Goal: Find specific page/section: Find specific page/section

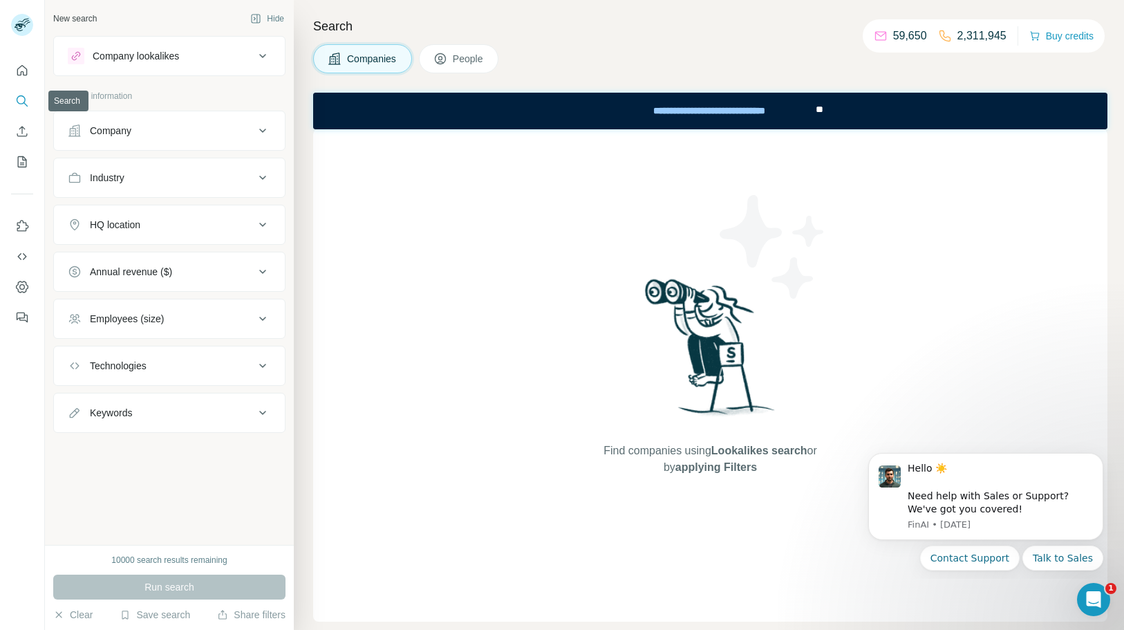
click at [24, 97] on icon "Search" at bounding box center [21, 99] width 9 height 9
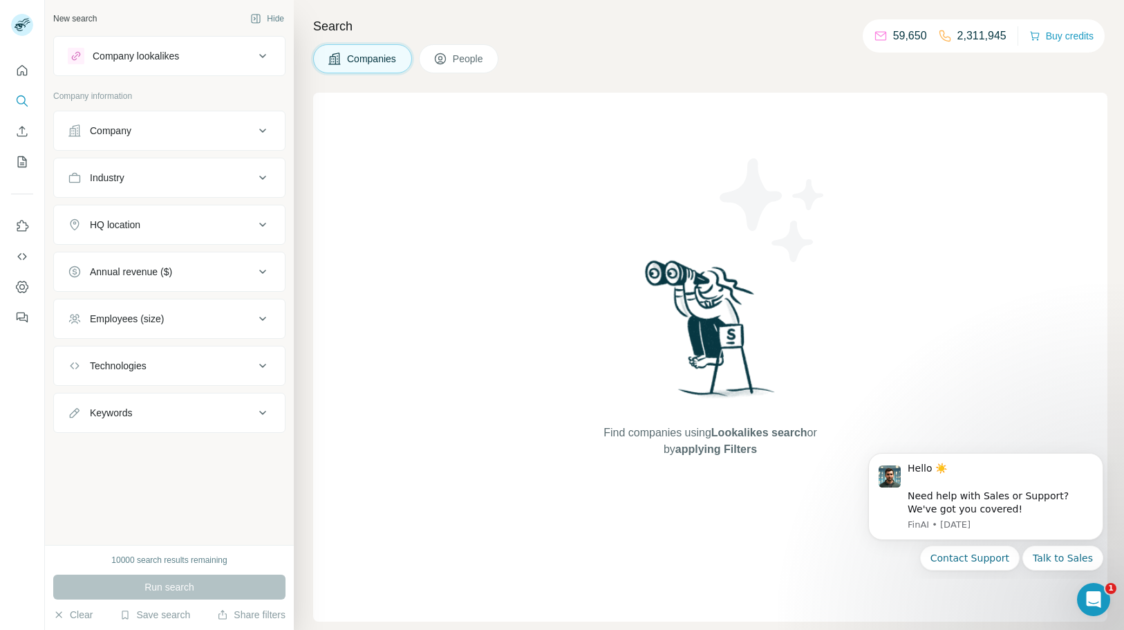
click at [259, 57] on icon at bounding box center [262, 56] width 17 height 17
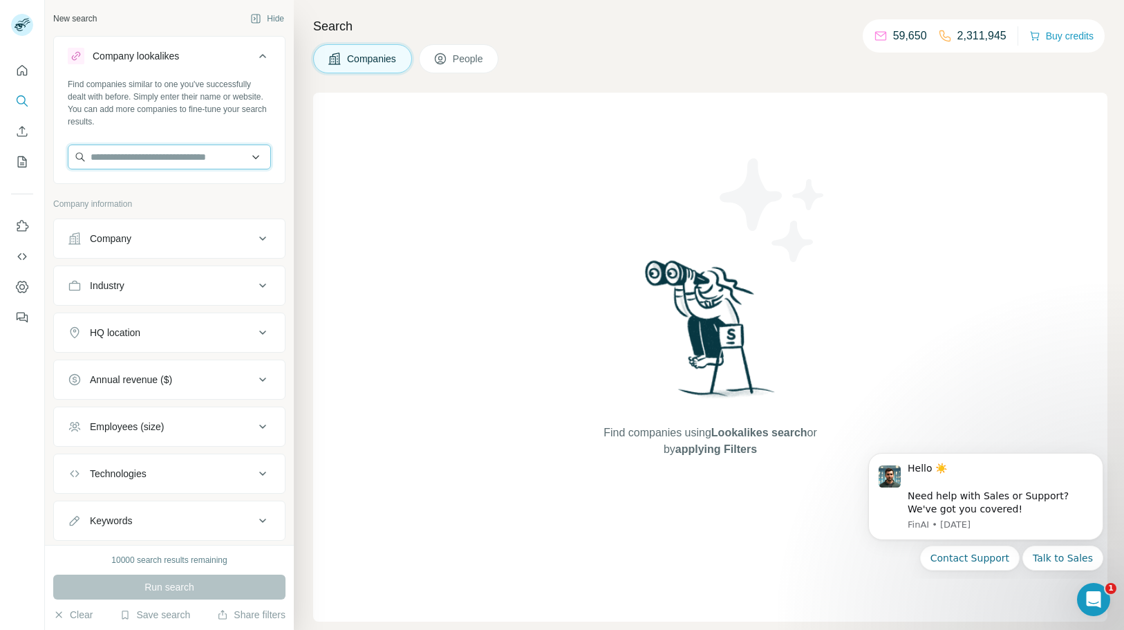
click at [187, 156] on input "text" at bounding box center [169, 156] width 203 height 25
click at [264, 67] on button "Company lookalikes" at bounding box center [169, 58] width 231 height 39
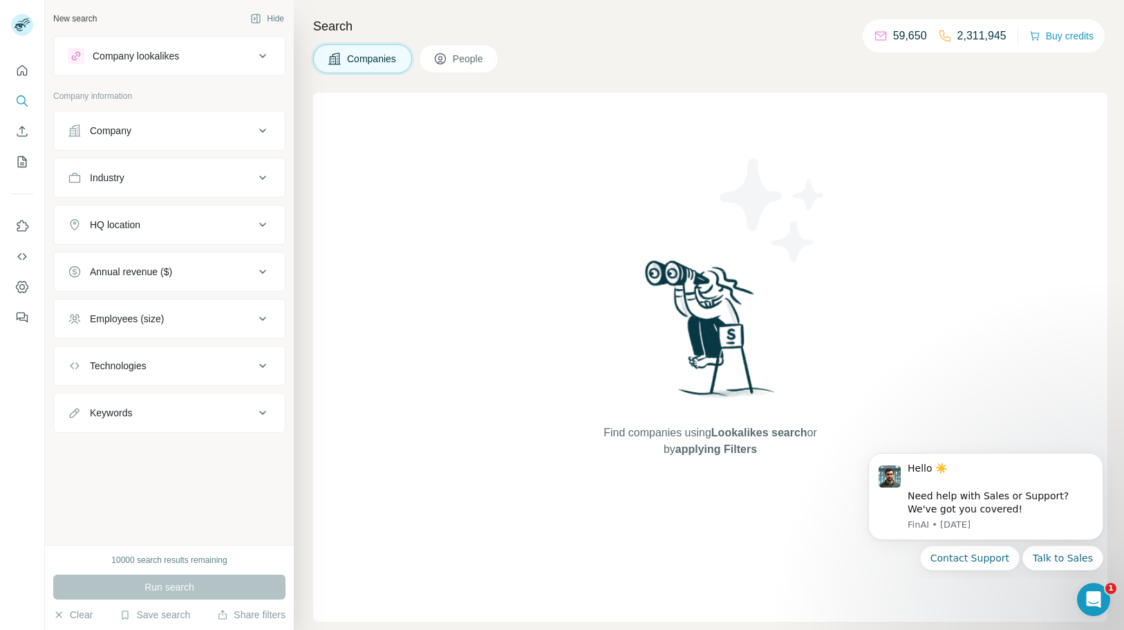
click at [469, 66] on button "People" at bounding box center [459, 58] width 80 height 29
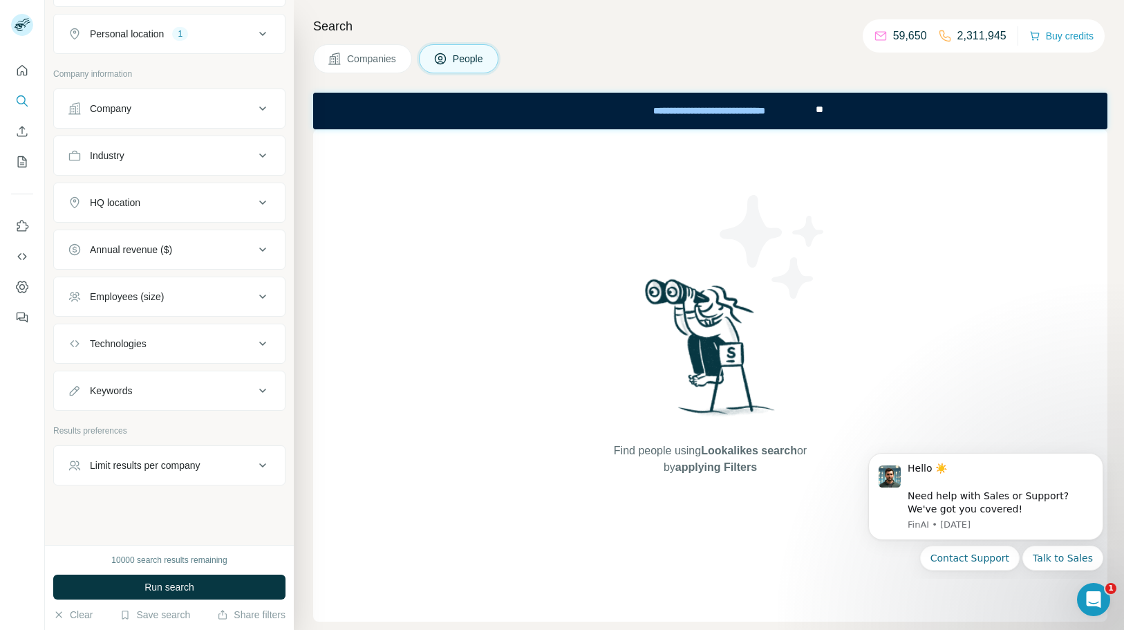
scroll to position [242, 0]
click at [263, 455] on icon at bounding box center [262, 461] width 17 height 17
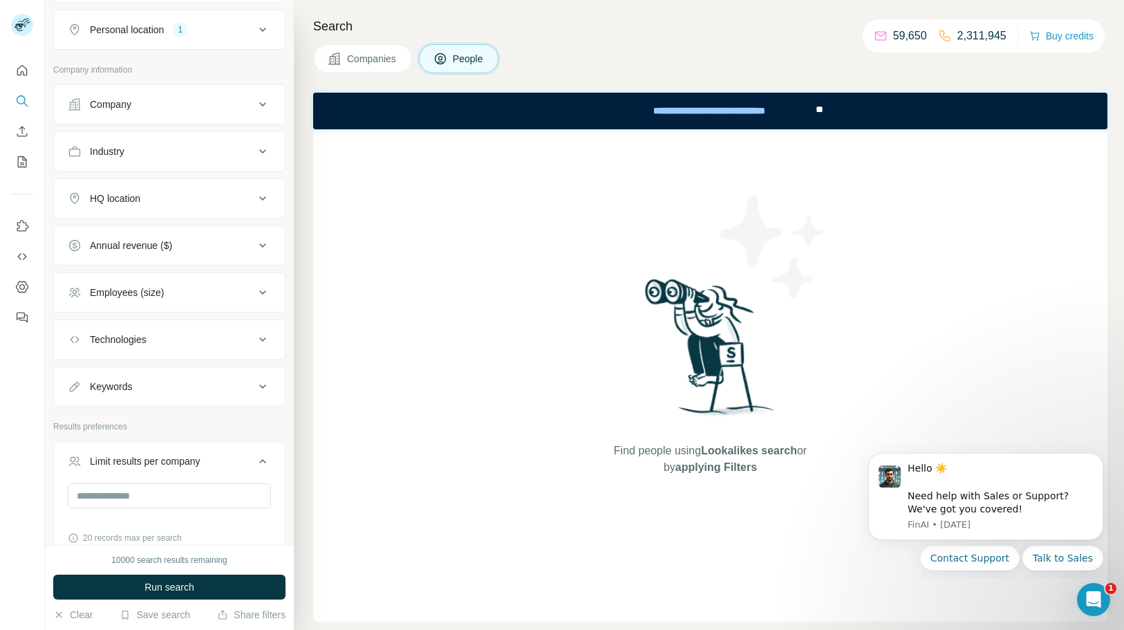
click at [263, 455] on icon at bounding box center [262, 461] width 17 height 17
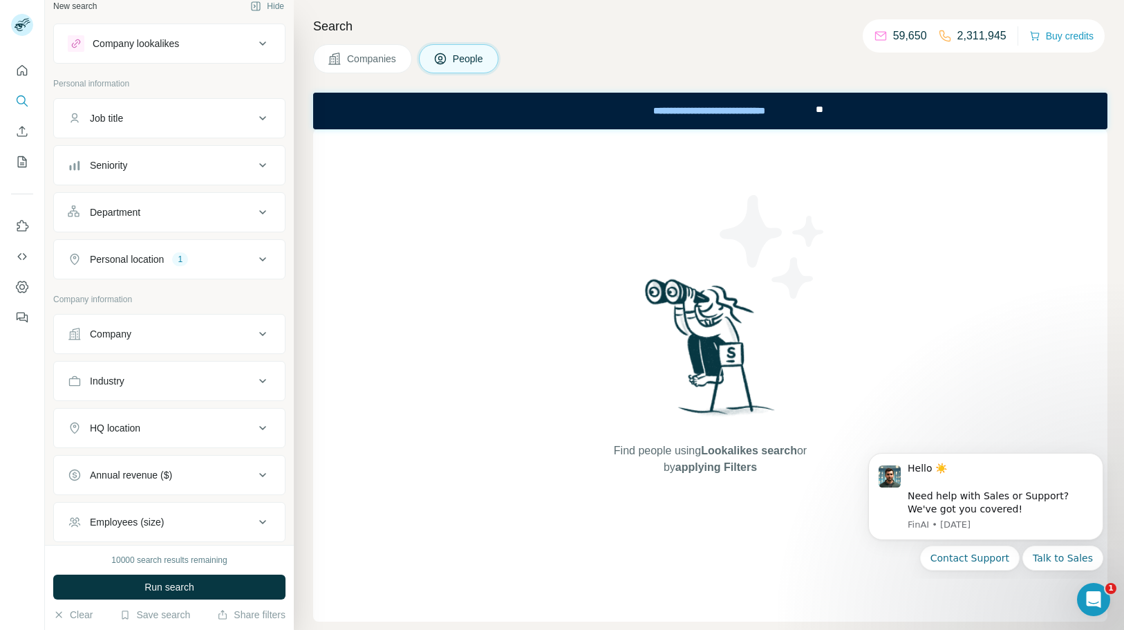
scroll to position [0, 0]
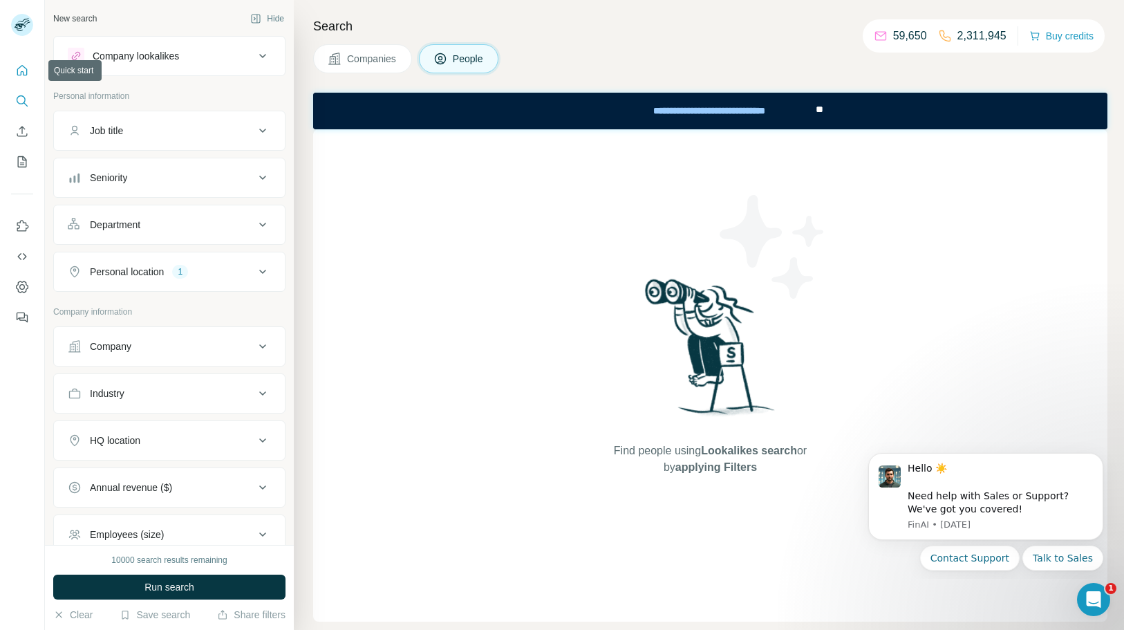
click at [21, 74] on icon "Quick start" at bounding box center [22, 71] width 14 height 14
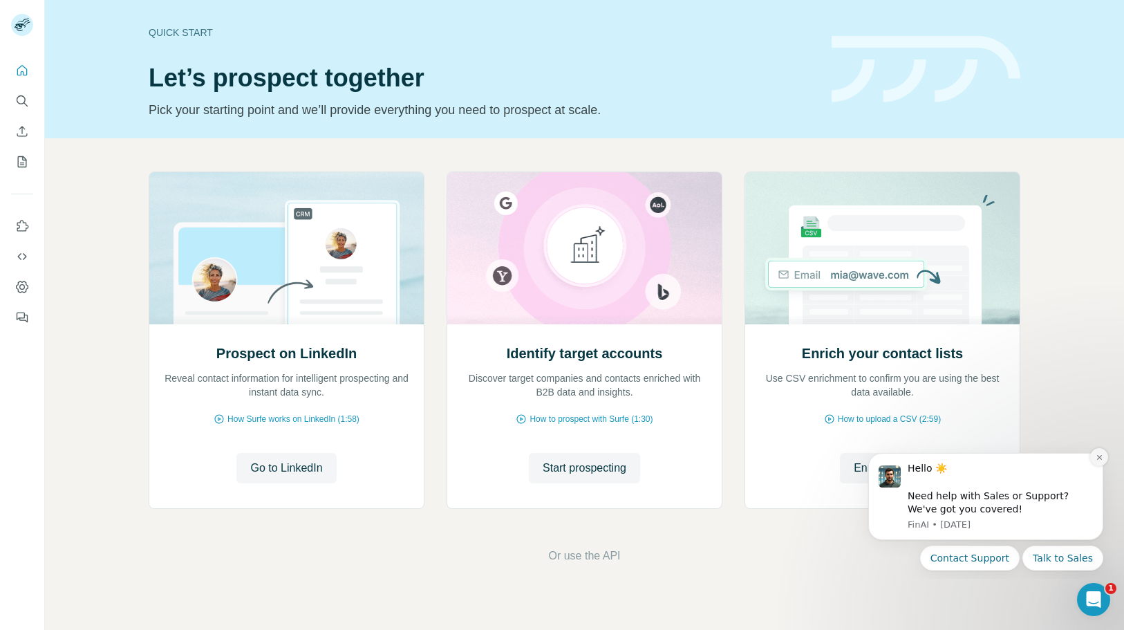
click at [1101, 458] on icon "Dismiss notification" at bounding box center [1100, 458] width 8 height 8
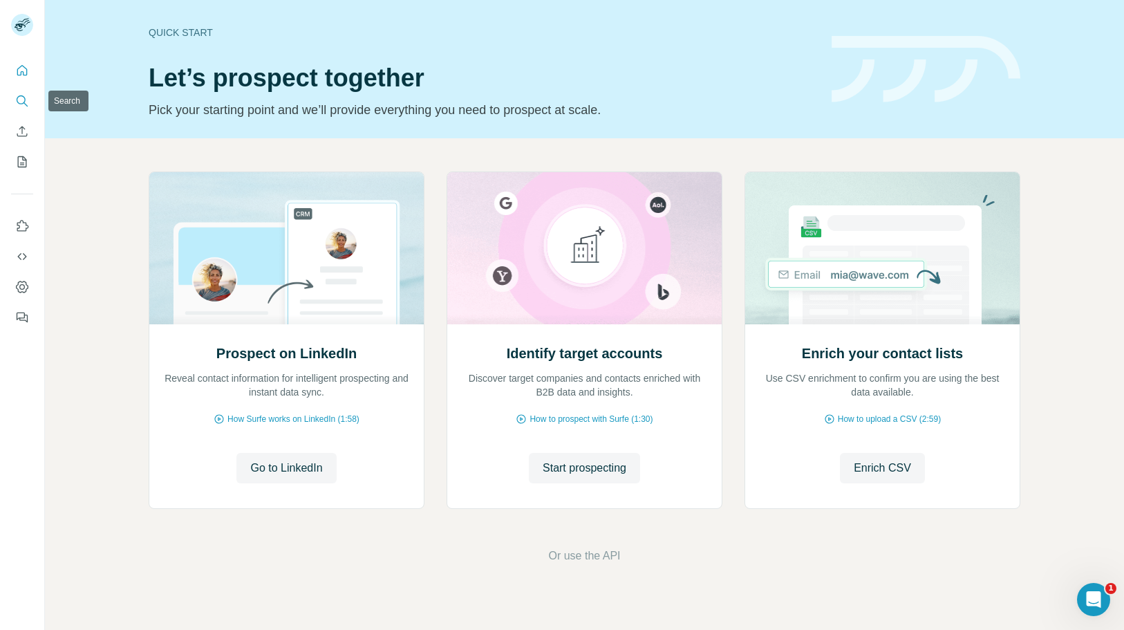
click at [30, 100] on button "Search" at bounding box center [22, 100] width 22 height 25
